Goal: Find specific page/section: Find specific page/section

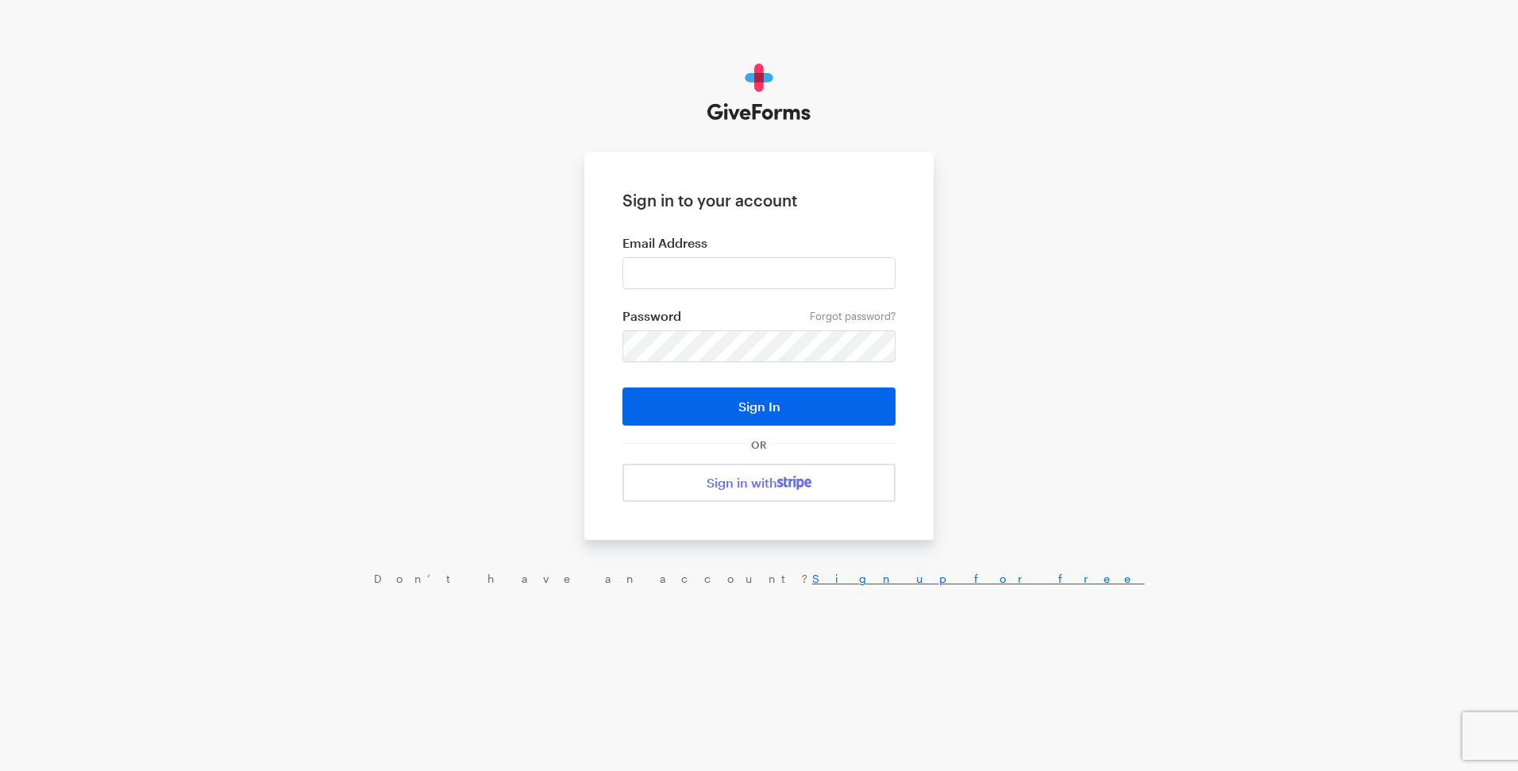
type input "digital+bff@rkdgroup.com"
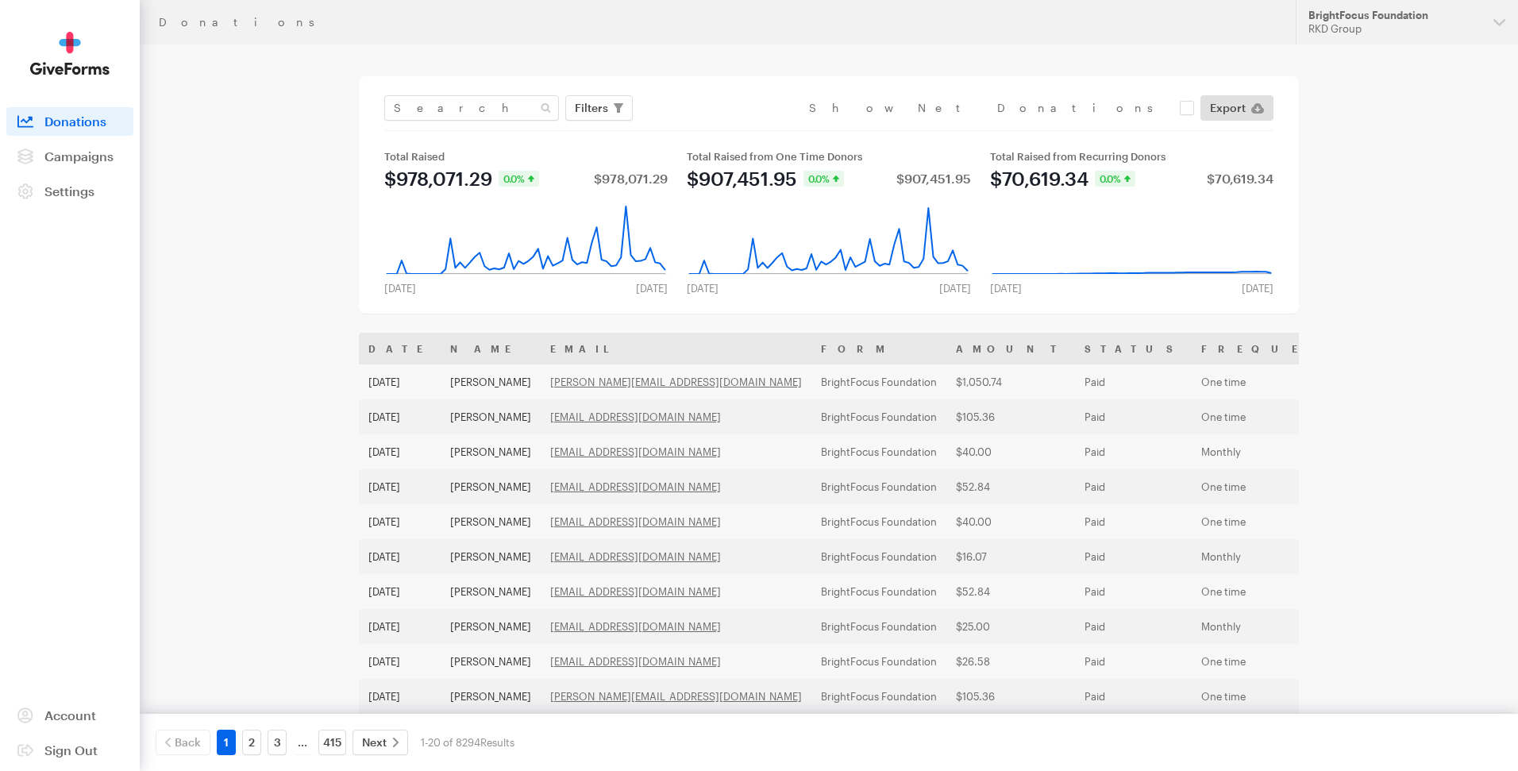
drag, startPoint x: 1347, startPoint y: 85, endPoint x: 1362, endPoint y: 5, distance: 81.6
click at [1347, 85] on div "Donations Updates Support BrightFocus Foundation RKD Group Organizations Nation…" at bounding box center [759, 577] width 1518 height 1154
click at [1364, 29] on div "RKD Group" at bounding box center [1395, 29] width 172 height 14
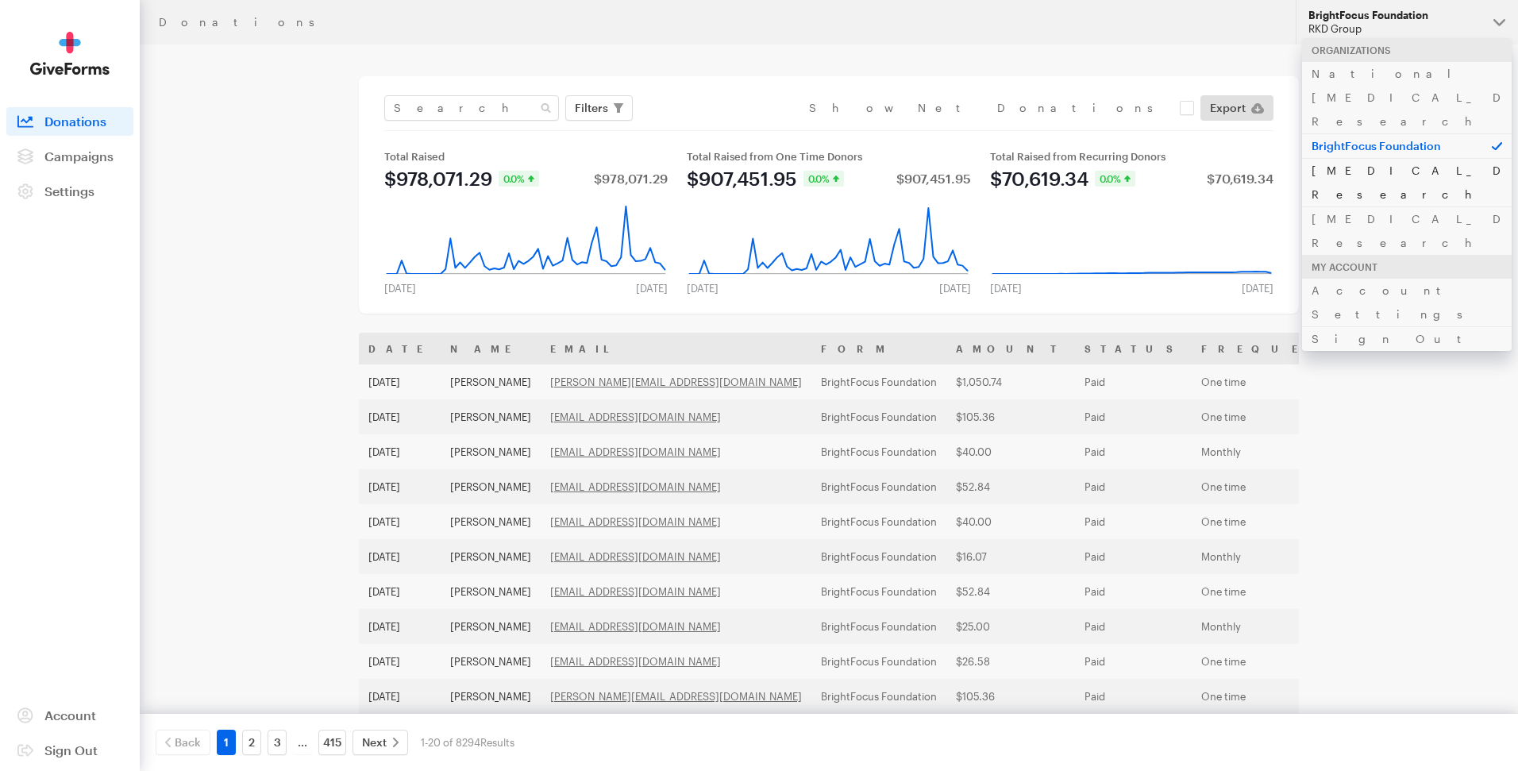
click at [1342, 158] on link "[MEDICAL_DATA] Research" at bounding box center [1407, 182] width 210 height 48
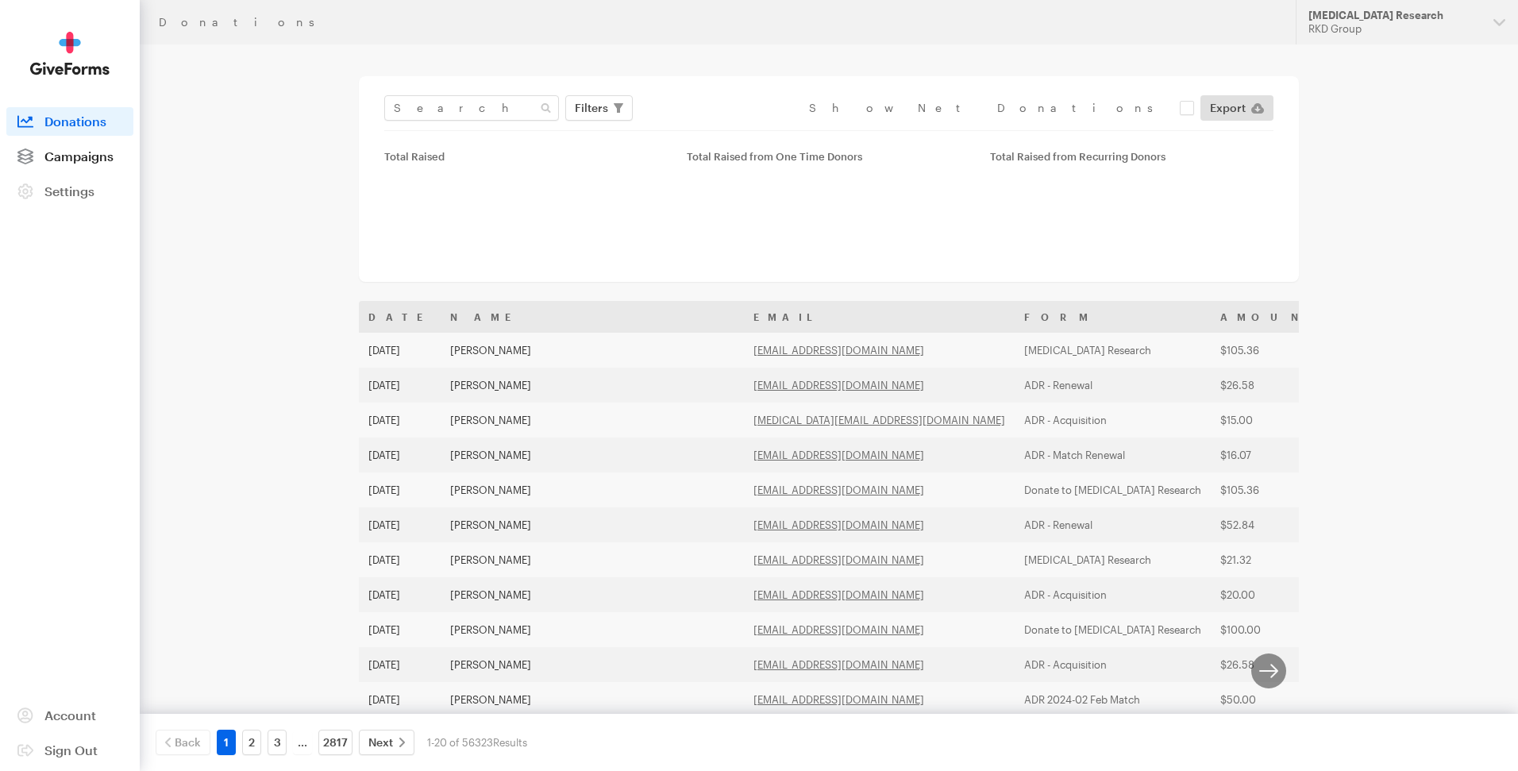
click at [65, 150] on span "Campaigns" at bounding box center [78, 156] width 69 height 15
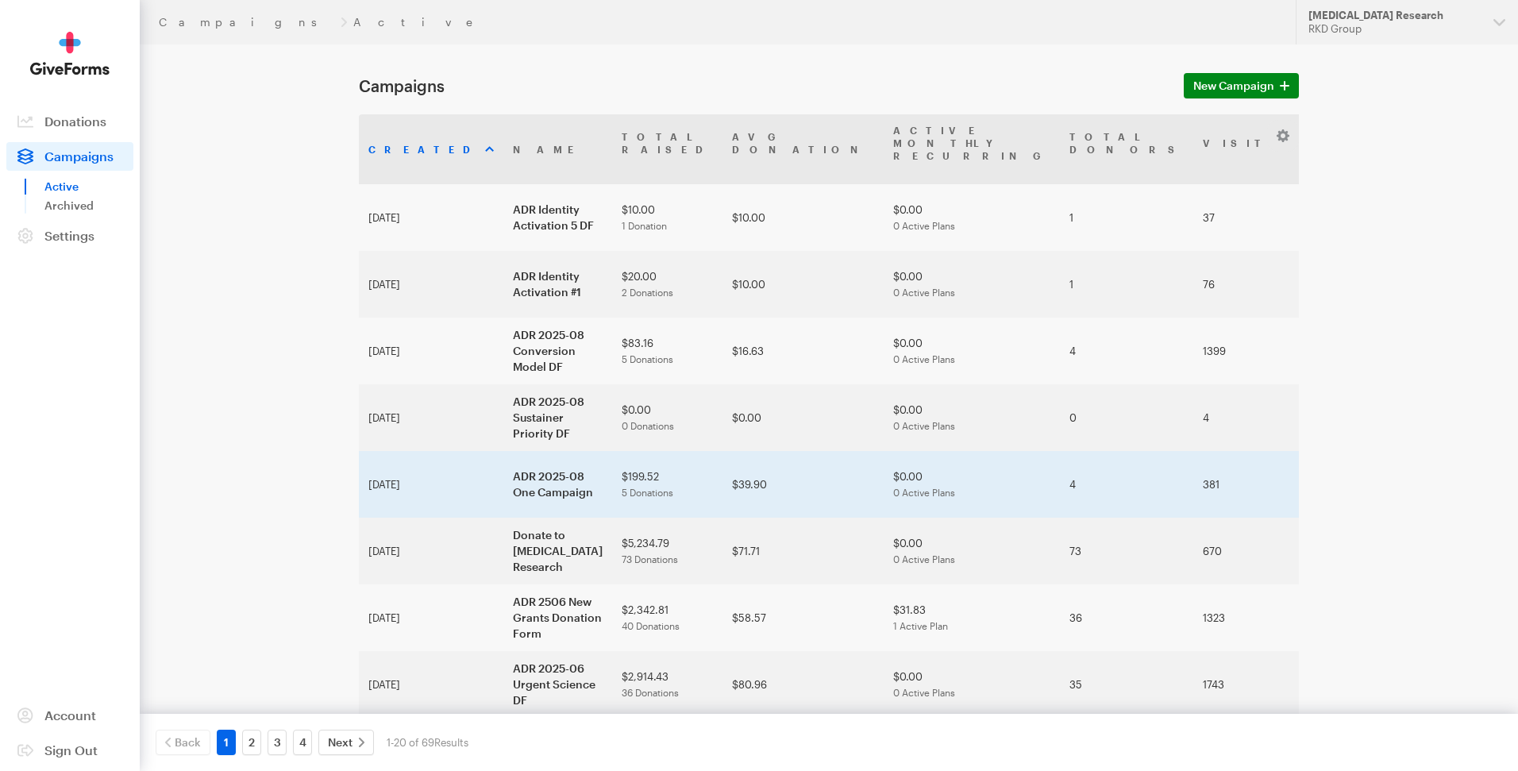
click at [503, 463] on td "ADR 2025-08 One Campaign" at bounding box center [557, 484] width 109 height 67
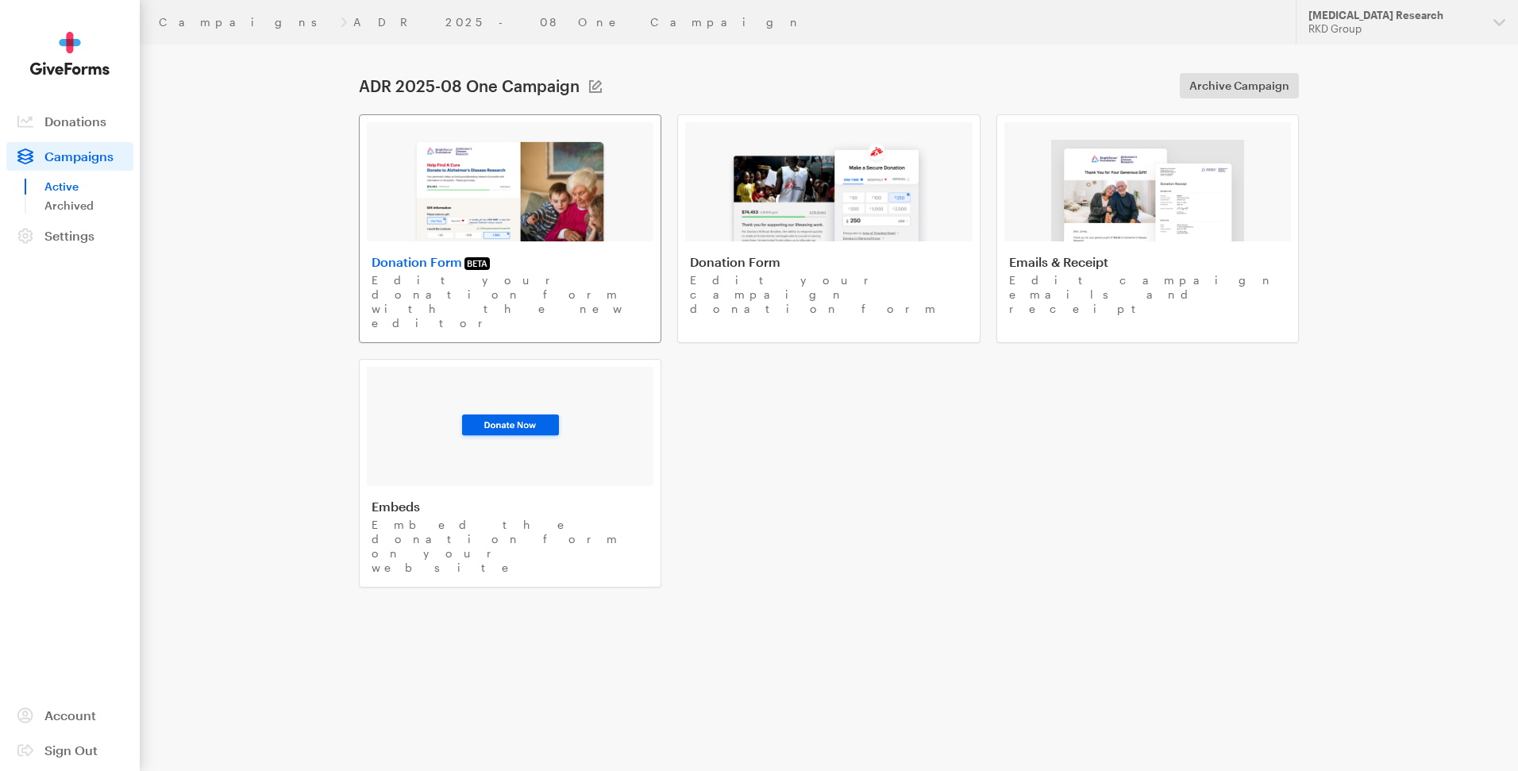
click at [517, 198] on img at bounding box center [510, 191] width 195 height 102
click at [68, 124] on span "Donations" at bounding box center [75, 121] width 62 height 15
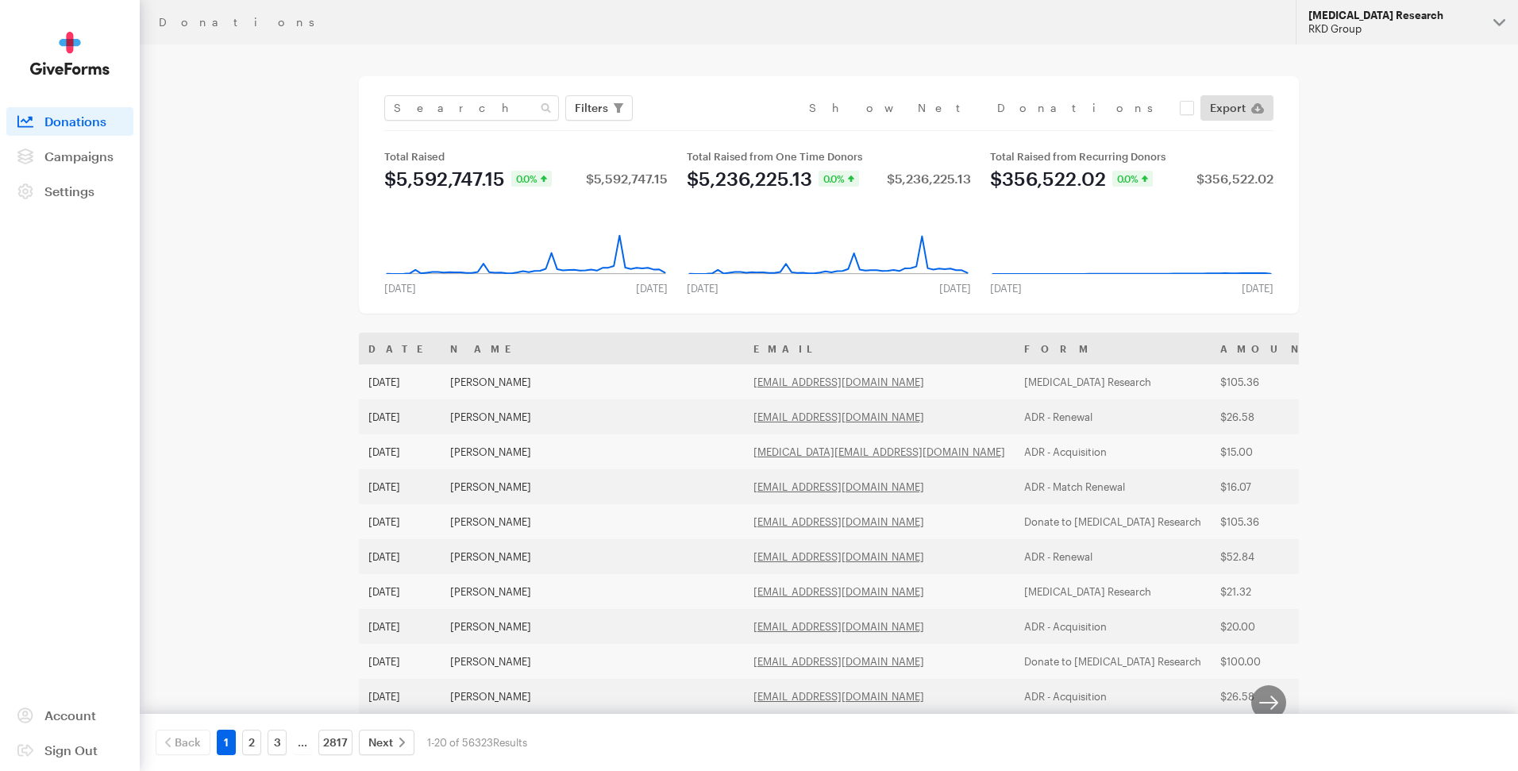
click at [1355, 30] on div "RKD Group" at bounding box center [1395, 29] width 172 height 14
